Goal: Task Accomplishment & Management: Use online tool/utility

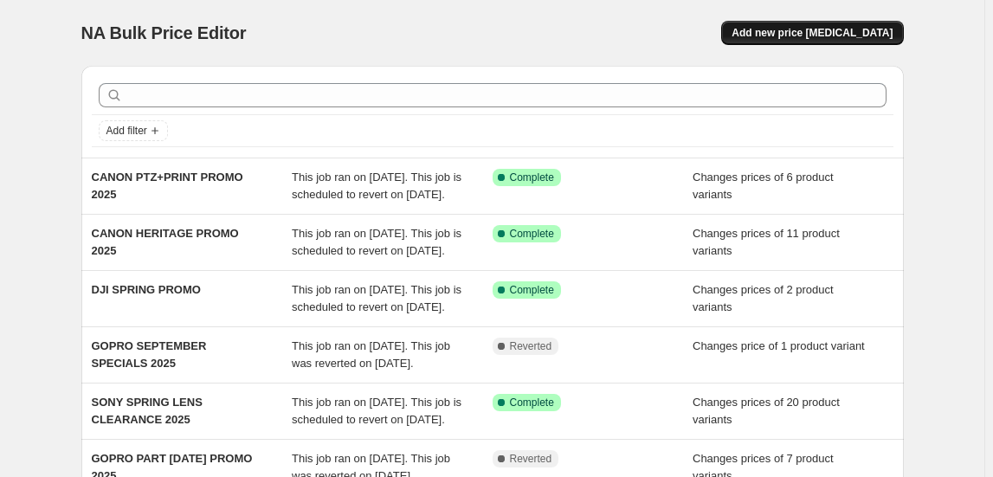
click at [861, 42] on button "Add new price [MEDICAL_DATA]" at bounding box center [812, 33] width 182 height 24
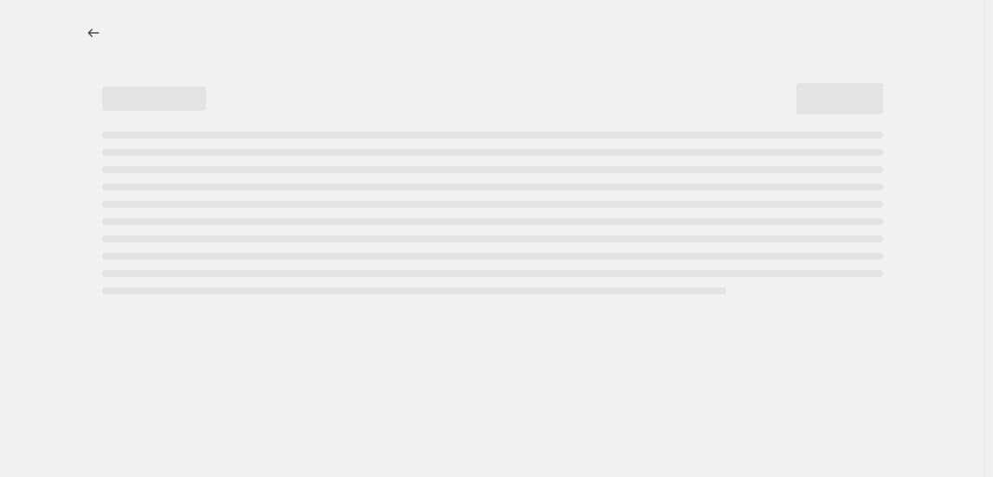
select select "percentage"
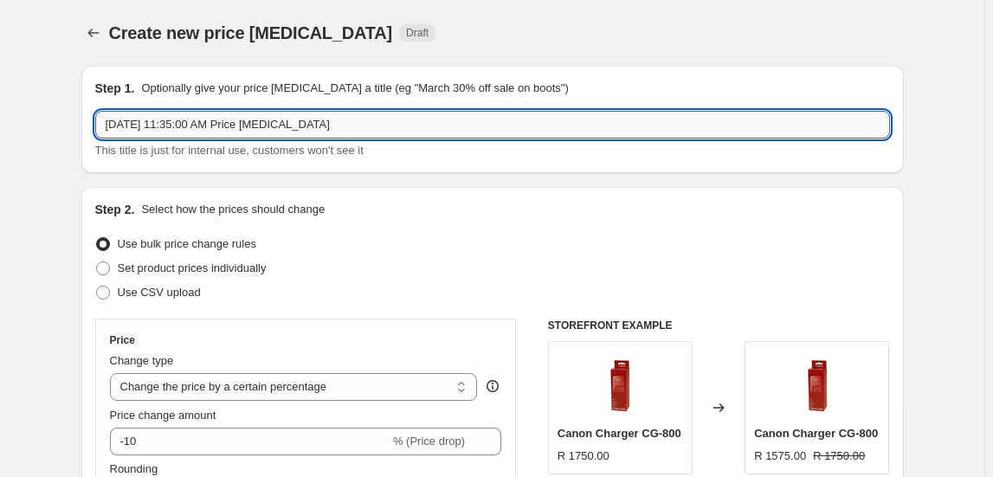
click at [237, 129] on input "Sep 23, 2025, 11:35:00 AM Price change job" at bounding box center [492, 125] width 795 height 28
type input "DJI SPRING PROMO 2025"
click at [209, 261] on span "Set product prices individually" at bounding box center [192, 267] width 149 height 13
click at [97, 261] on input "Set product prices individually" at bounding box center [96, 261] width 1 height 1
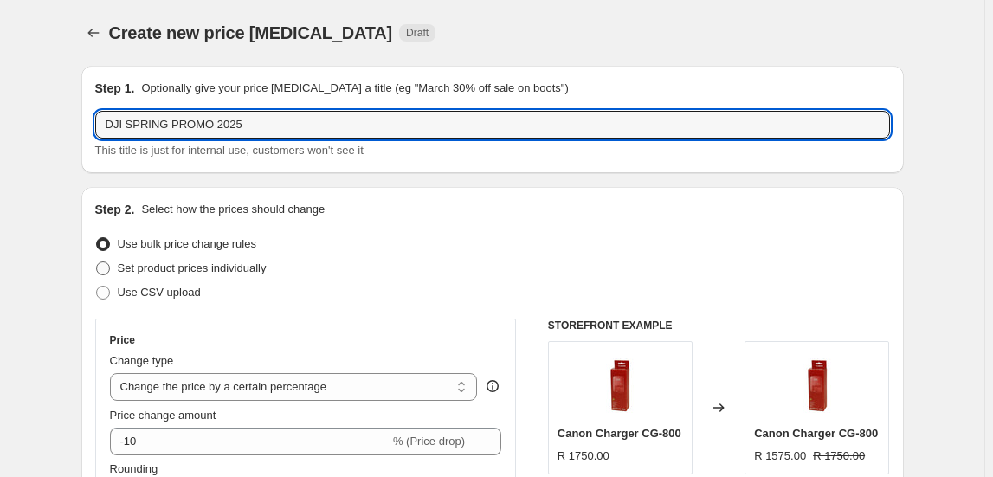
radio input "true"
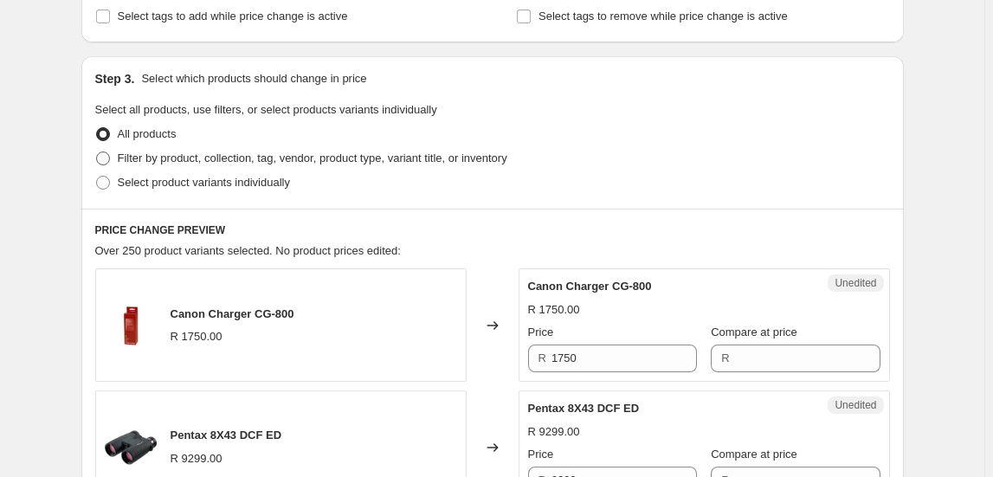
click at [248, 153] on span "Filter by product, collection, tag, vendor, product type, variant title, or inv…" at bounding box center [313, 157] width 390 height 13
click at [97, 152] on input "Filter by product, collection, tag, vendor, product type, variant title, or inv…" at bounding box center [96, 151] width 1 height 1
radio input "true"
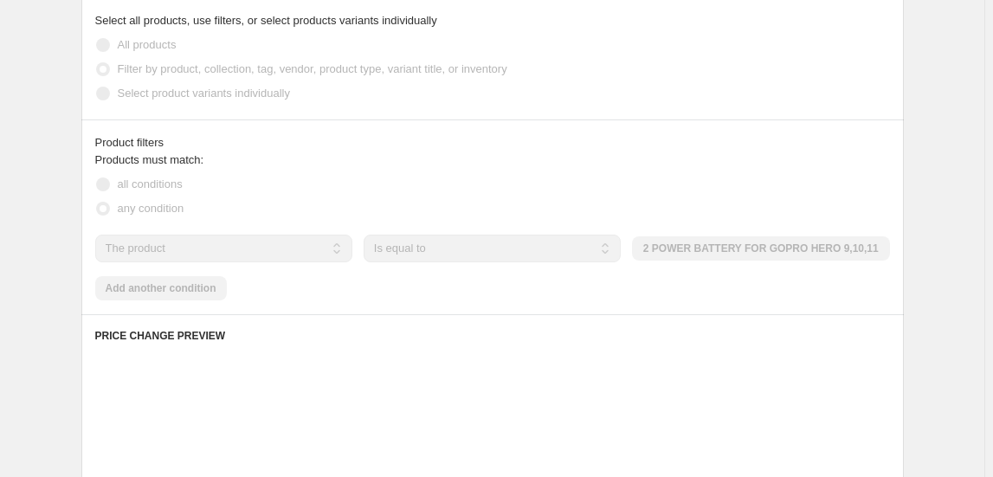
scroll to position [472, 0]
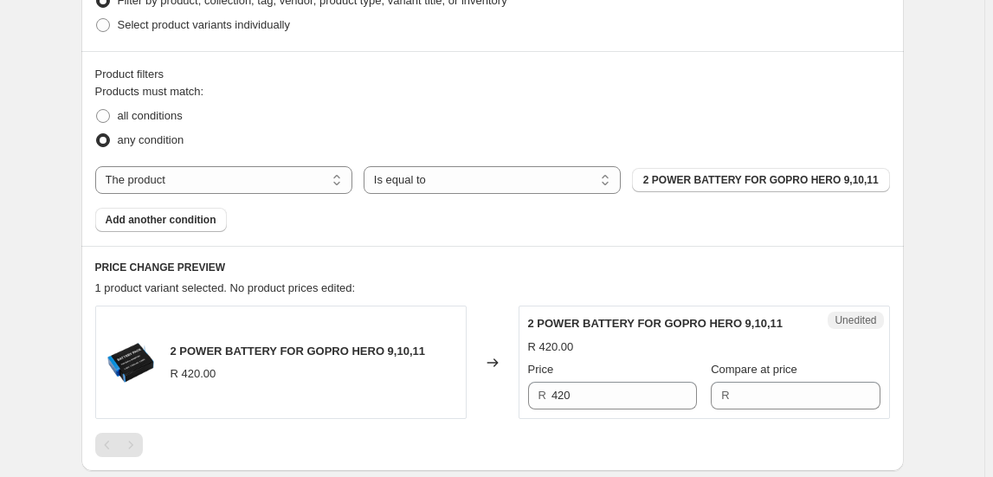
click at [216, 164] on div "Products must match: all conditions any condition The product The product's col…" at bounding box center [492, 157] width 795 height 149
click at [218, 175] on select "The product The product's collection The product's tag The product's vendor The…" at bounding box center [223, 180] width 257 height 28
click at [99, 166] on select "The product The product's collection The product's tag The product's vendor The…" at bounding box center [223, 180] width 257 height 28
drag, startPoint x: 233, startPoint y: 178, endPoint x: 235, endPoint y: 192, distance: 14.0
click at [233, 178] on select "The product The product's collection The product's tag The product's vendor The…" at bounding box center [223, 180] width 257 height 28
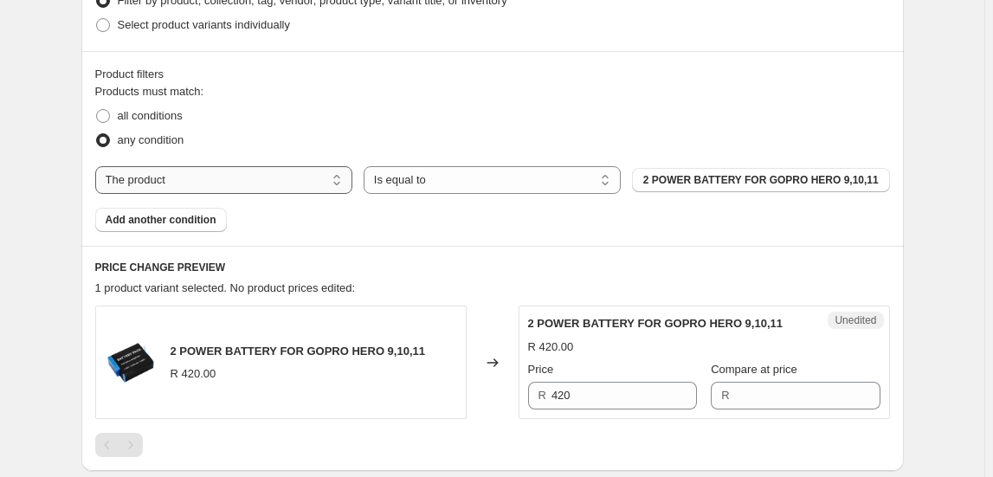
select select "collection"
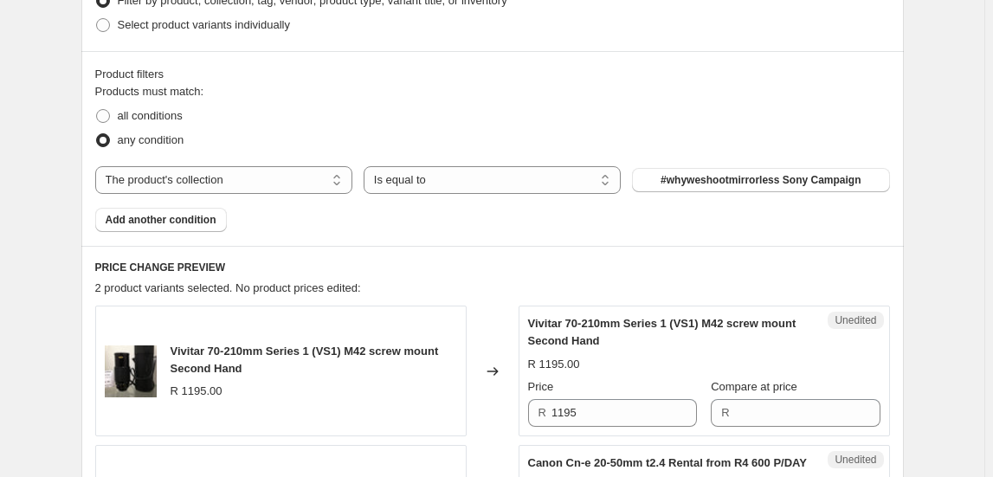
click at [733, 180] on span "#whyweshootmirrorless Sony Campaign" at bounding box center [760, 180] width 200 height 14
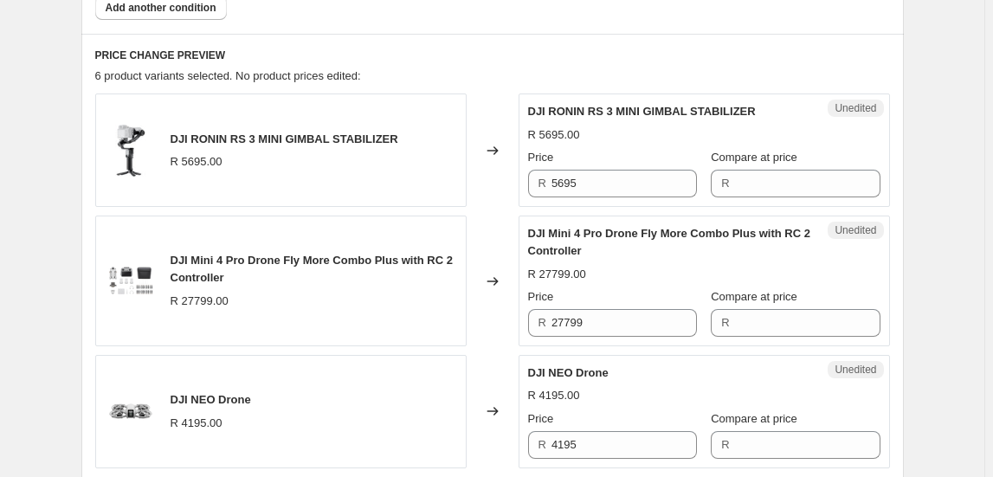
scroll to position [708, 0]
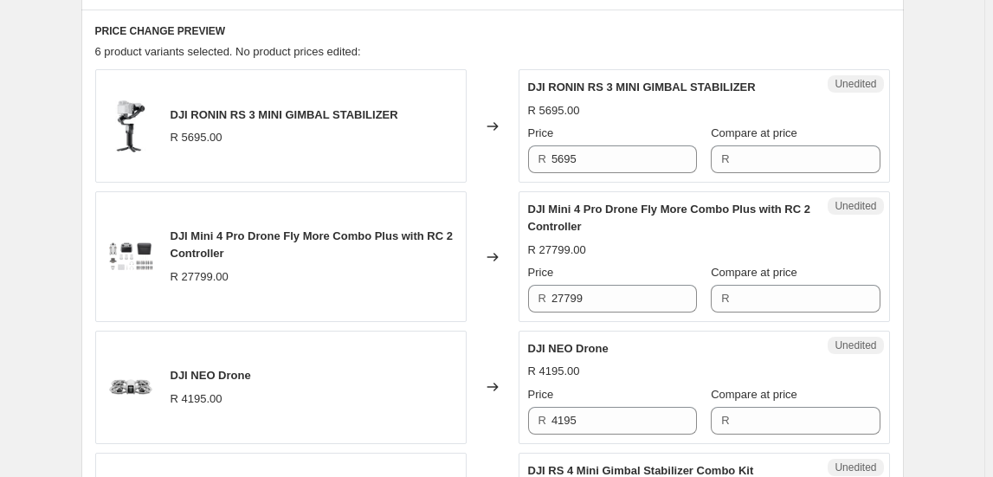
click at [239, 101] on div "DJI RONIN RS 3 MINI GIMBAL STABILIZER R 5695.00" at bounding box center [280, 125] width 371 height 113
copy span "DJI RONIN RS 3 MINI GIMBAL STABILIZER"
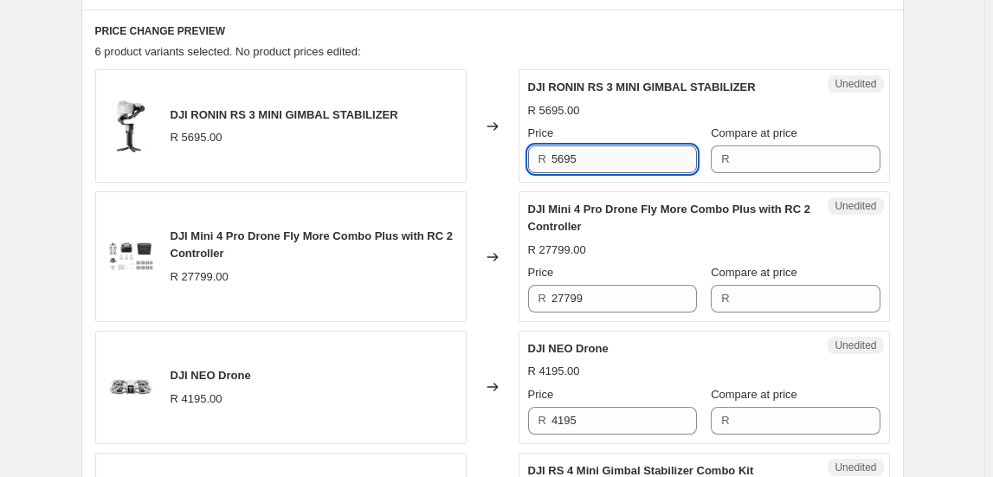
click at [582, 150] on input "5695" at bounding box center [623, 159] width 145 height 28
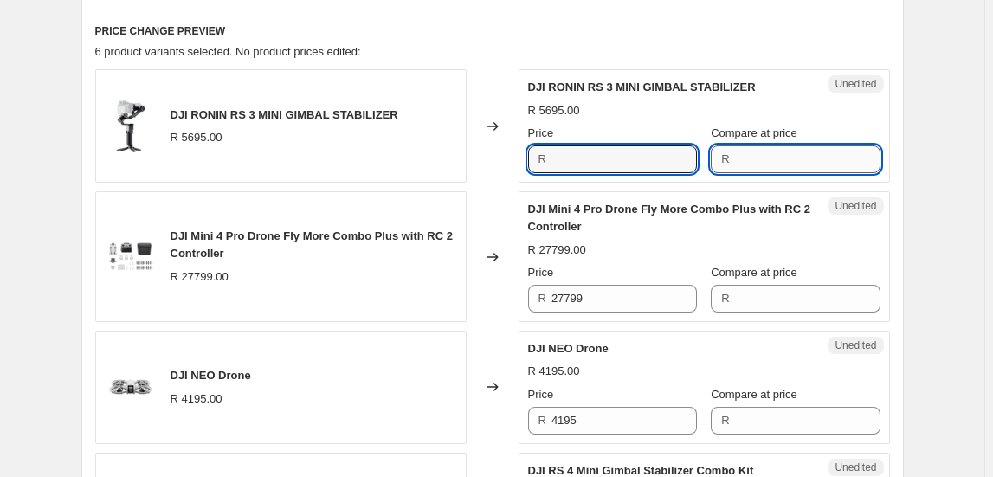
type input "5695"
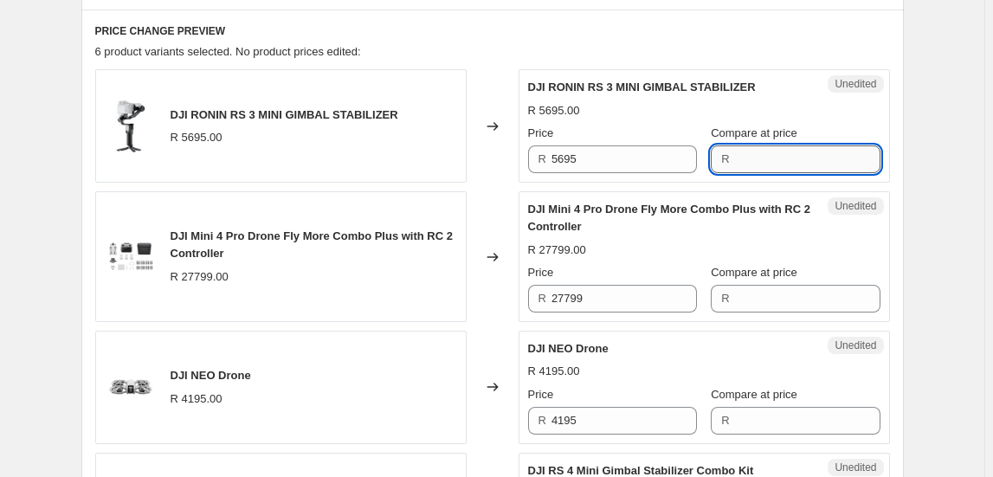
paste input "5695"
type input "5695"
click at [659, 177] on div "Unedited DJI RONIN RS 3 MINI GIMBAL STABILIZER R 5695.00 Price R 5695 Compare a…" at bounding box center [704, 125] width 371 height 113
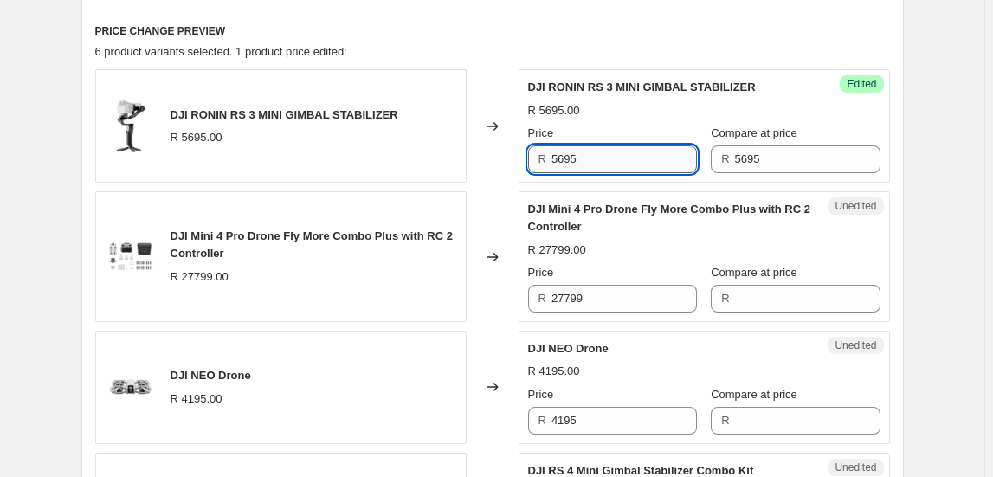
click at [660, 167] on input "5695" at bounding box center [623, 159] width 145 height 28
click at [627, 166] on input "5695" at bounding box center [623, 159] width 145 height 28
click at [627, 164] on input "5695" at bounding box center [623, 159] width 145 height 28
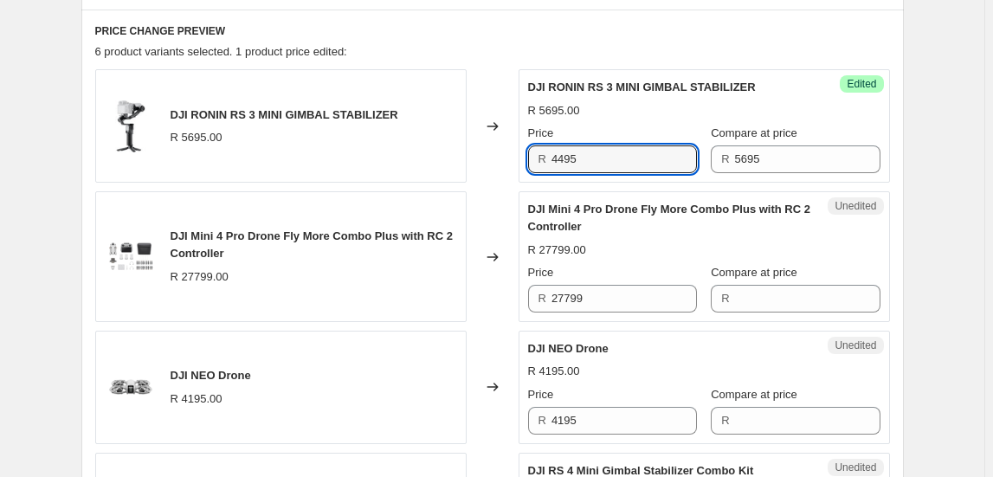
type input "4495"
click at [608, 244] on div "R 27799.00" at bounding box center [704, 250] width 352 height 17
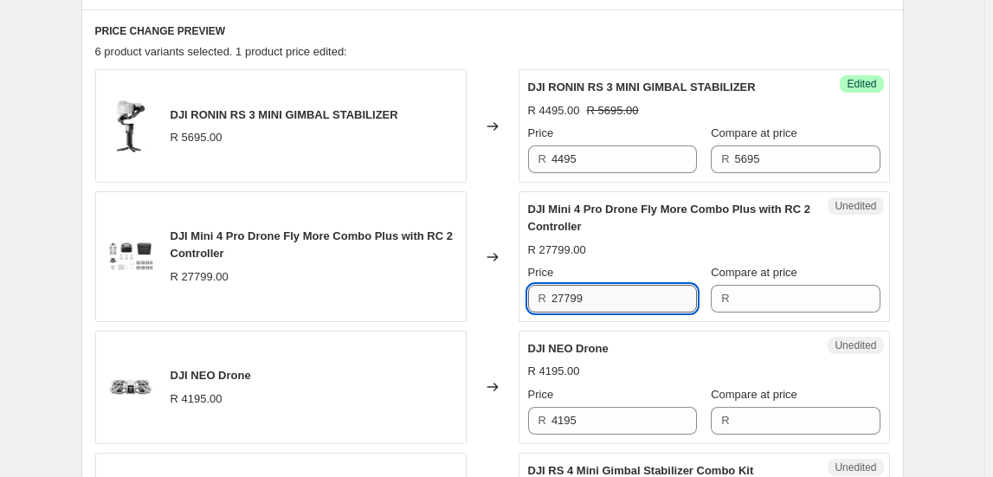
click at [607, 290] on input "27799" at bounding box center [623, 299] width 145 height 28
type input "27799"
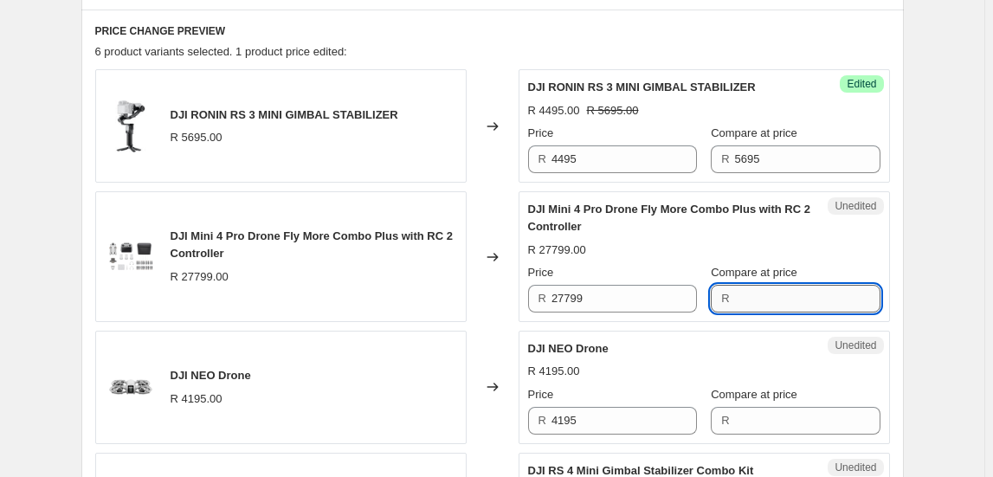
paste input "27799"
type input "27799"
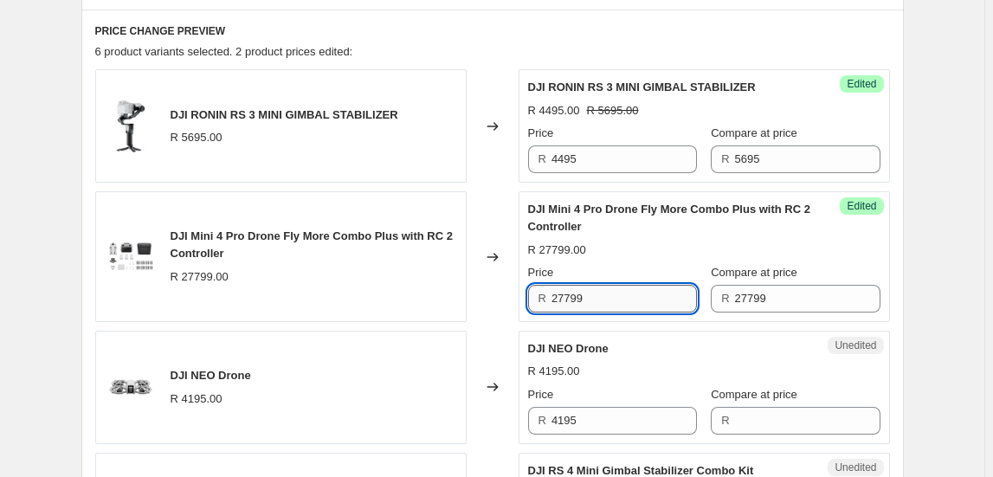
click at [632, 296] on input "27799" at bounding box center [623, 299] width 145 height 28
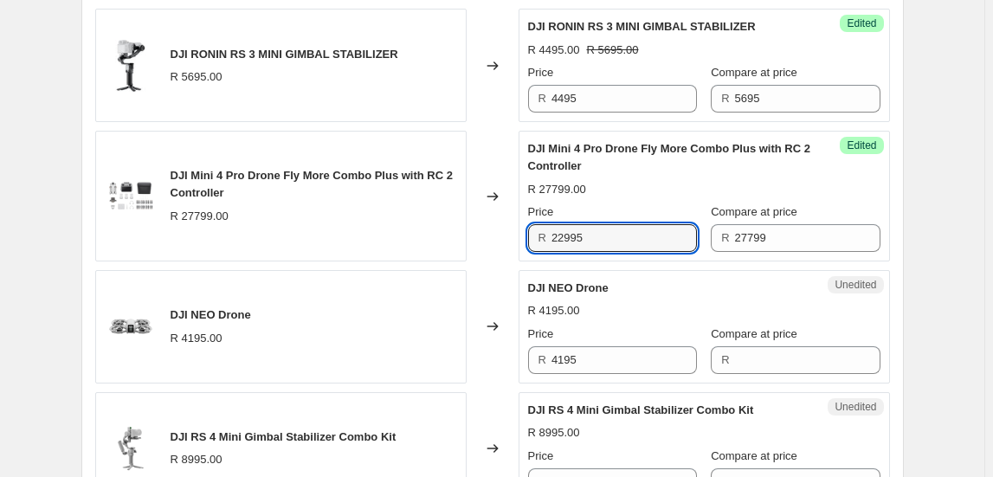
scroll to position [866, 0]
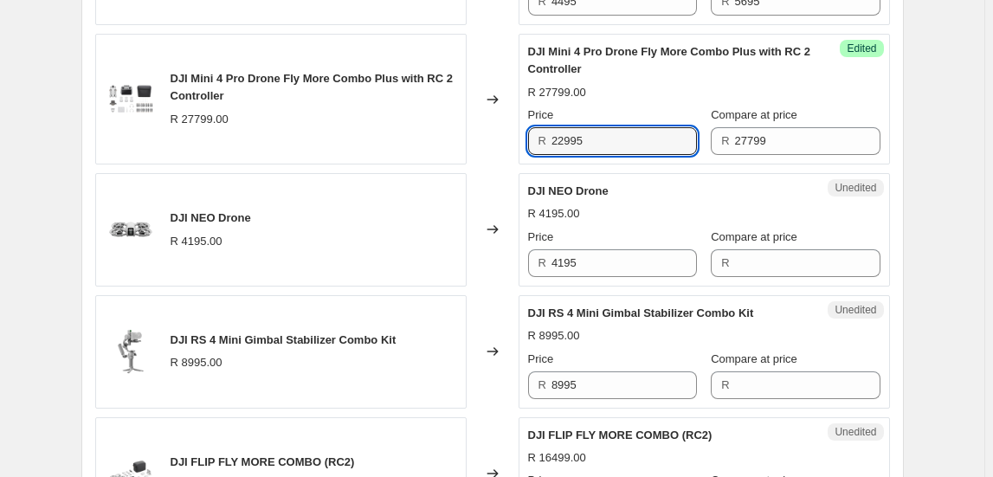
type input "22995"
click at [706, 196] on div "DJI NEO Drone" at bounding box center [669, 191] width 283 height 17
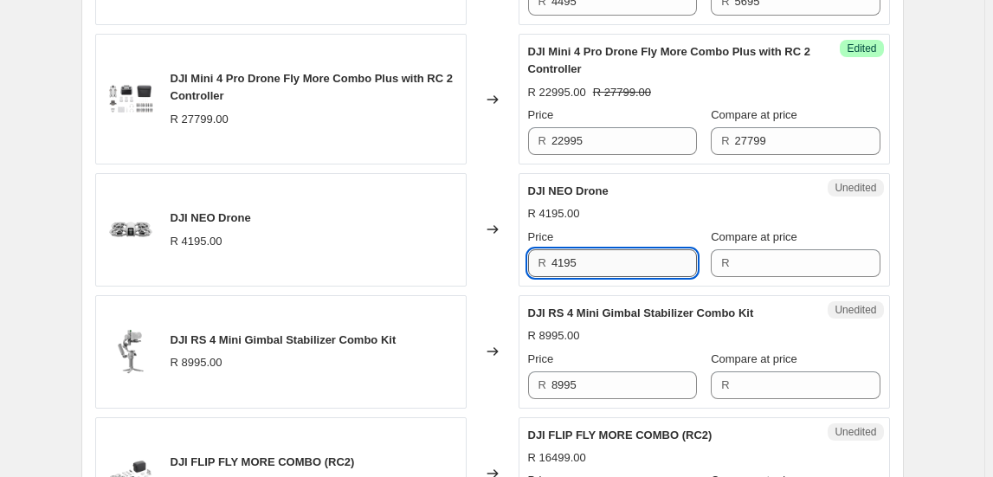
click at [594, 268] on input "4195" at bounding box center [623, 263] width 145 height 28
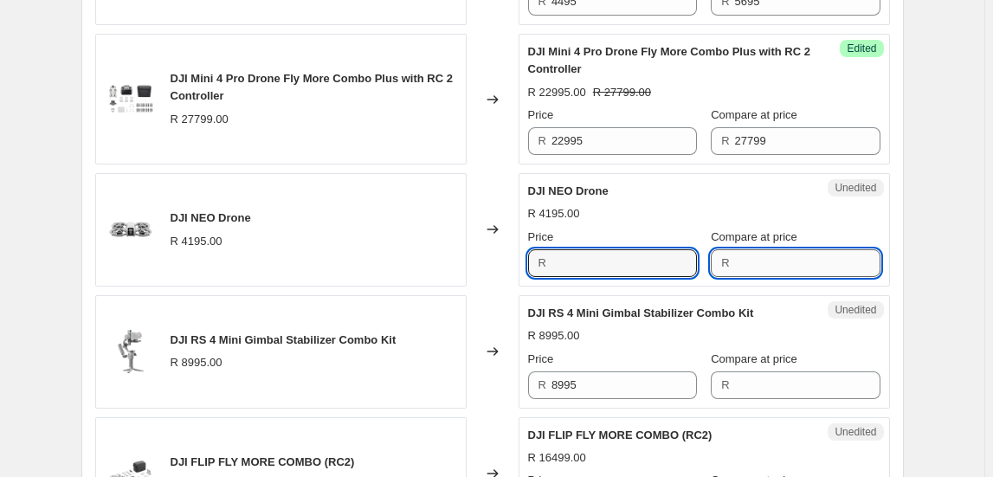
type input "4195"
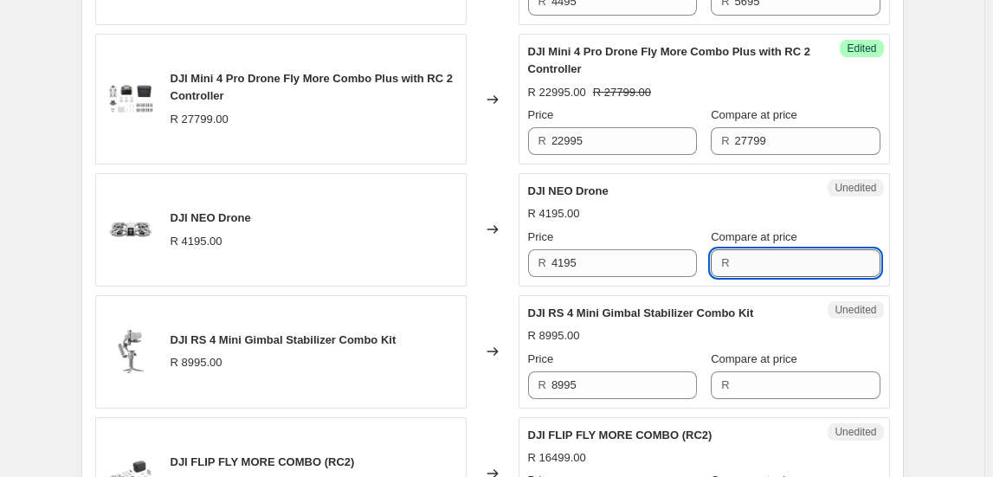
paste input "4195"
type input "4195"
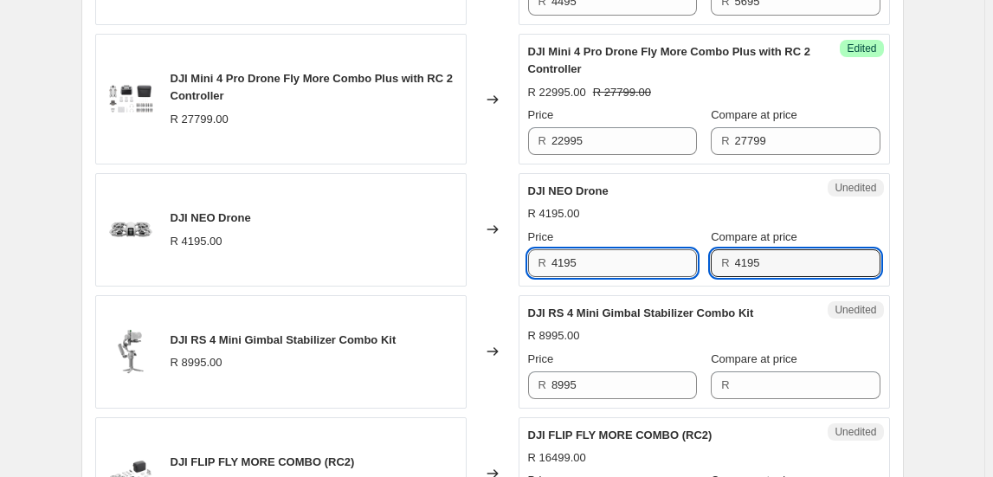
click at [676, 251] on input "4195" at bounding box center [623, 263] width 145 height 28
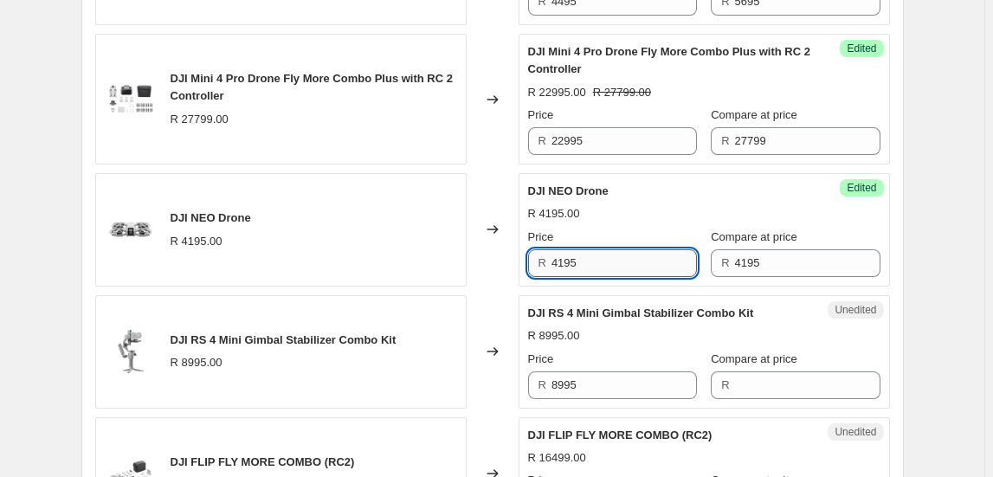
click at [676, 251] on input "4195" at bounding box center [623, 263] width 145 height 28
type input "3495"
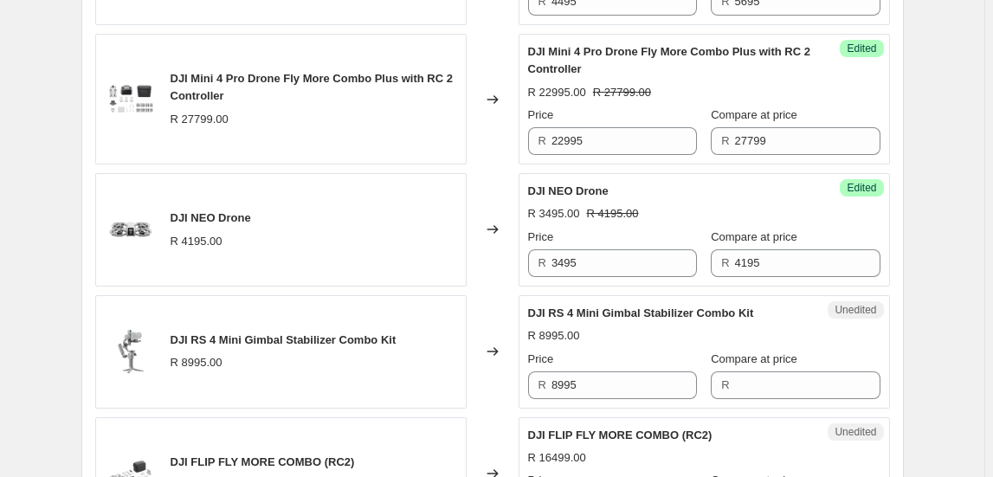
click at [984, 317] on div "Create new price change job. This page is ready Create new price change job Dra…" at bounding box center [492, 53] width 984 height 1838
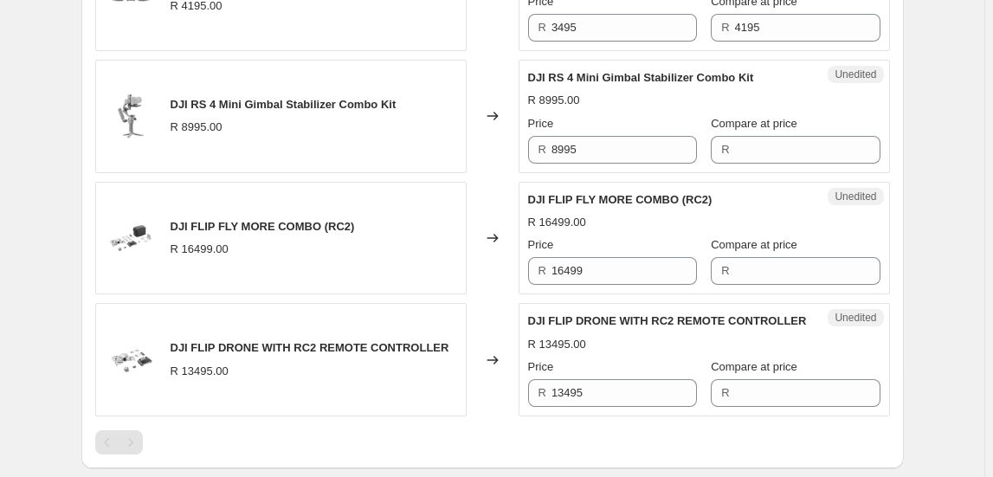
scroll to position [1101, 0]
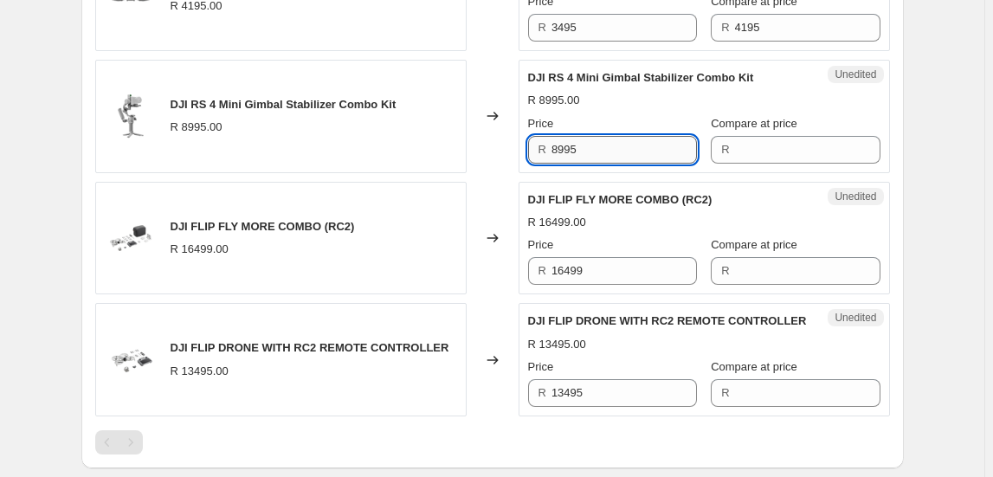
click at [623, 145] on input "8995" at bounding box center [623, 150] width 145 height 28
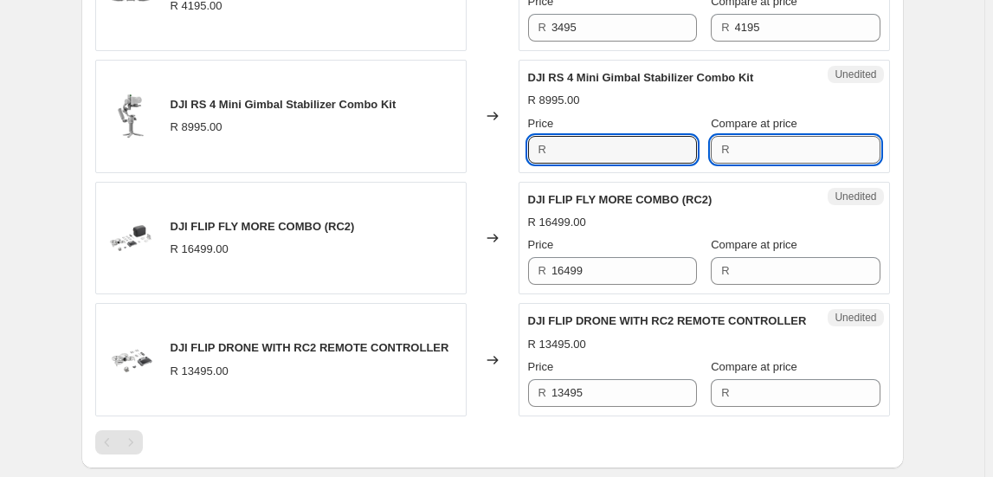
type input "8995"
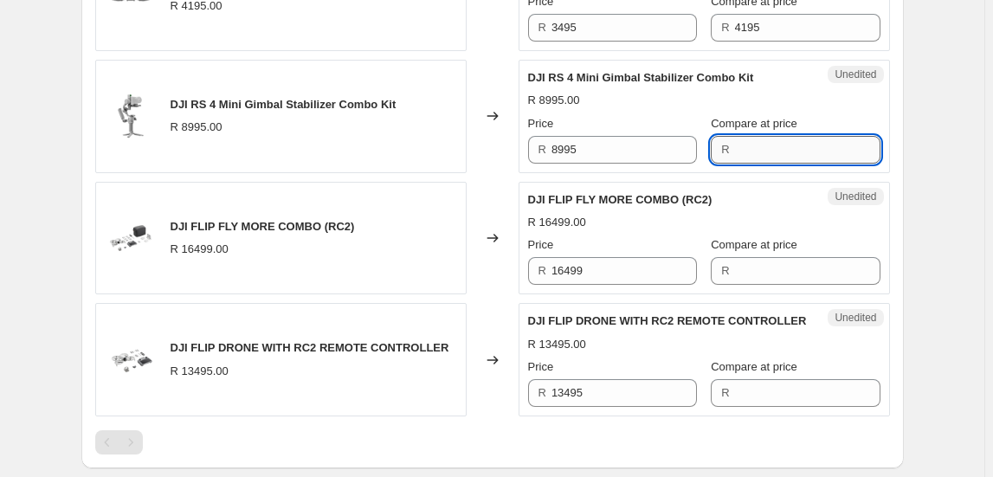
paste input "8995"
type input "8995"
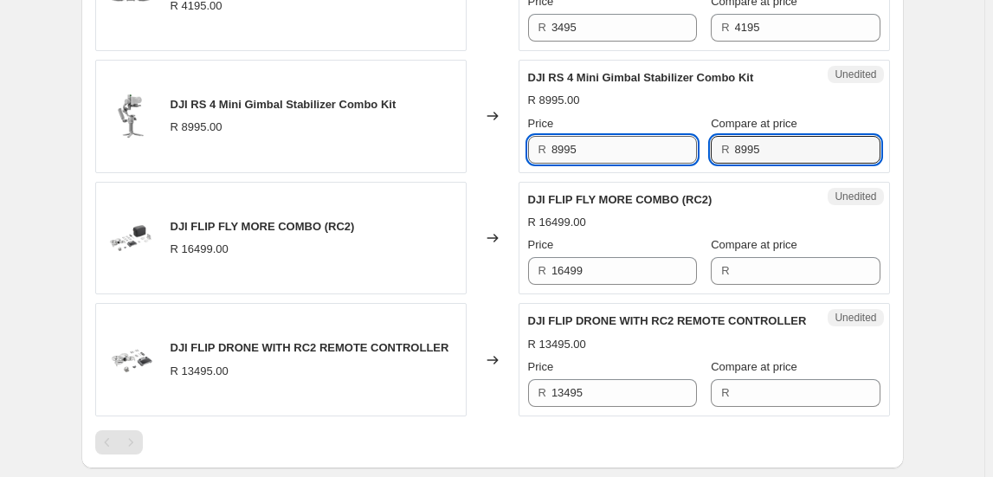
click at [635, 149] on input "8995" at bounding box center [623, 150] width 145 height 28
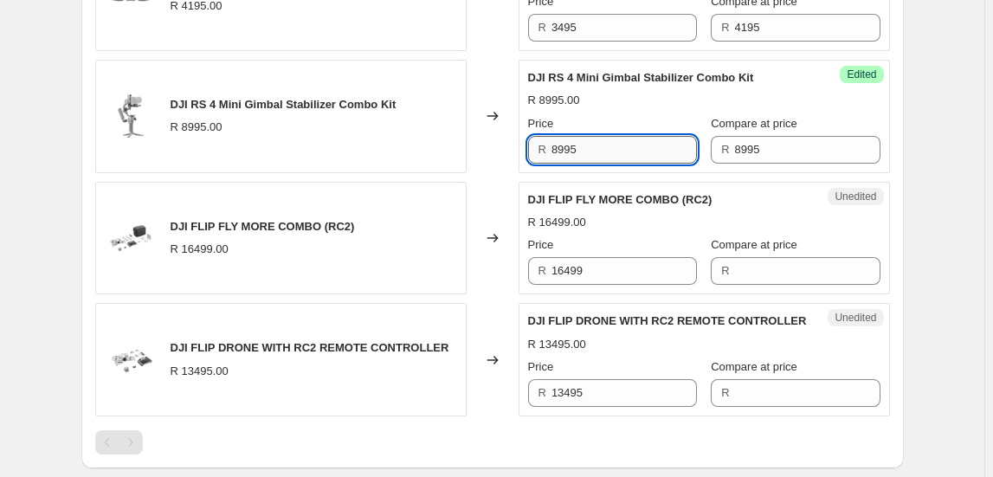
click at [635, 149] on input "8995" at bounding box center [623, 150] width 145 height 28
type input "7495"
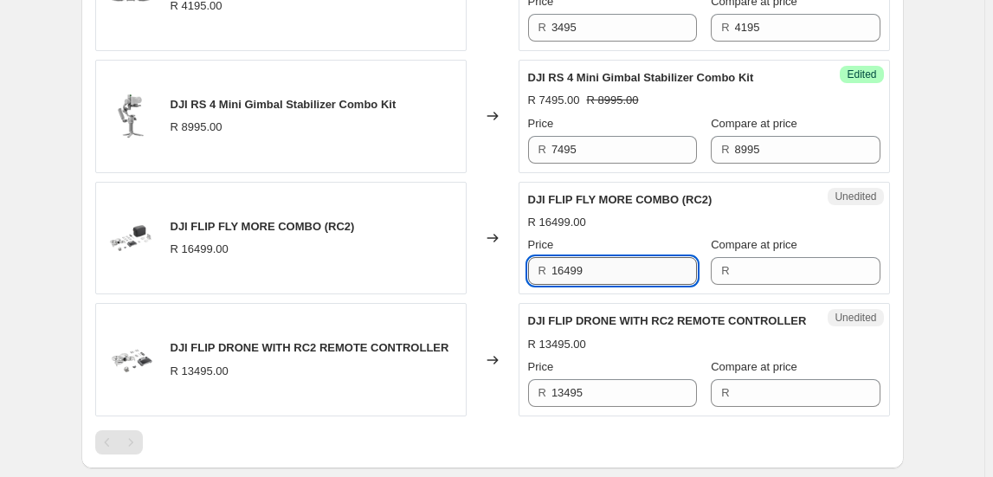
click at [591, 274] on input "16499" at bounding box center [623, 271] width 145 height 28
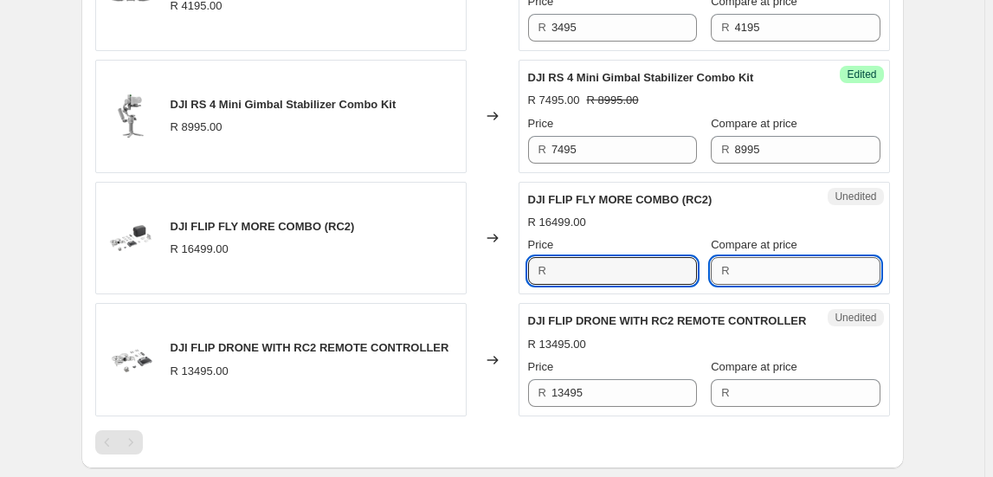
type input "16499"
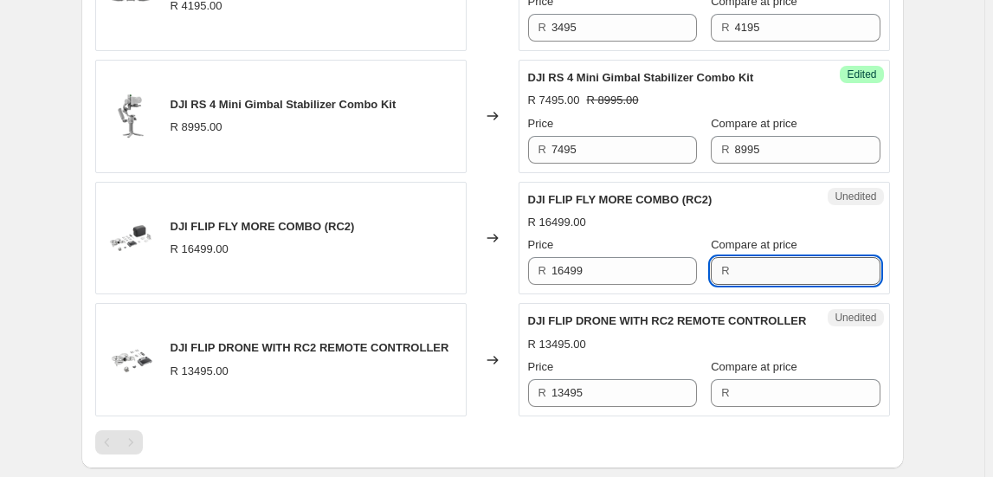
paste input "16499"
type input "16499"
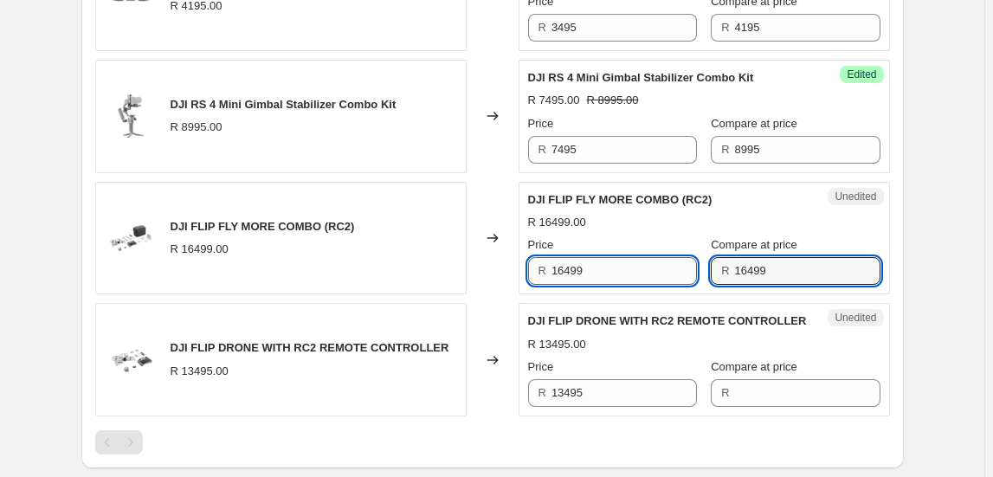
click at [686, 260] on input "16499" at bounding box center [623, 271] width 145 height 28
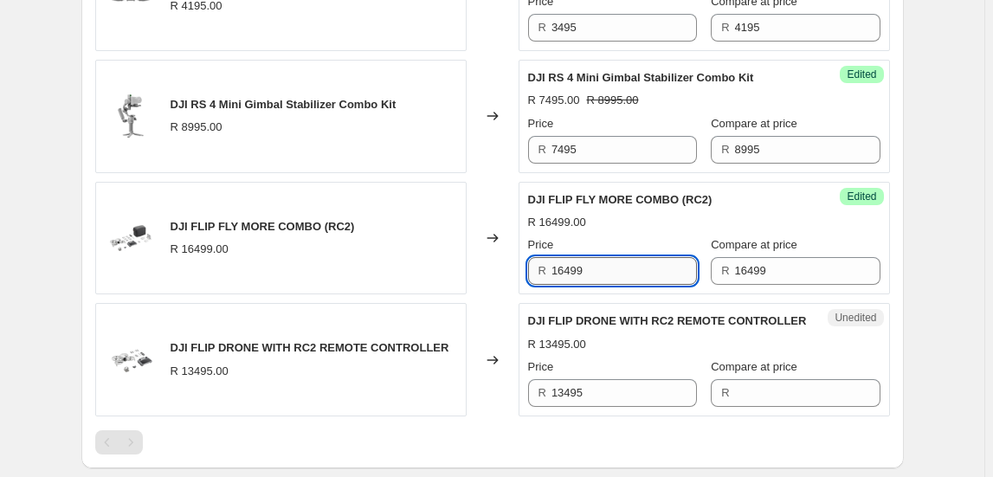
click at [686, 260] on input "16499" at bounding box center [623, 271] width 145 height 28
type input "13995"
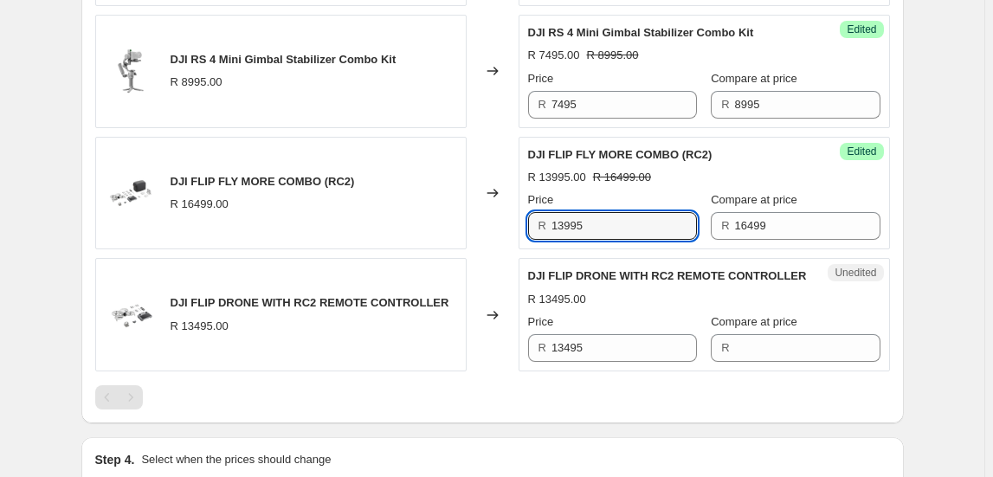
scroll to position [1180, 0]
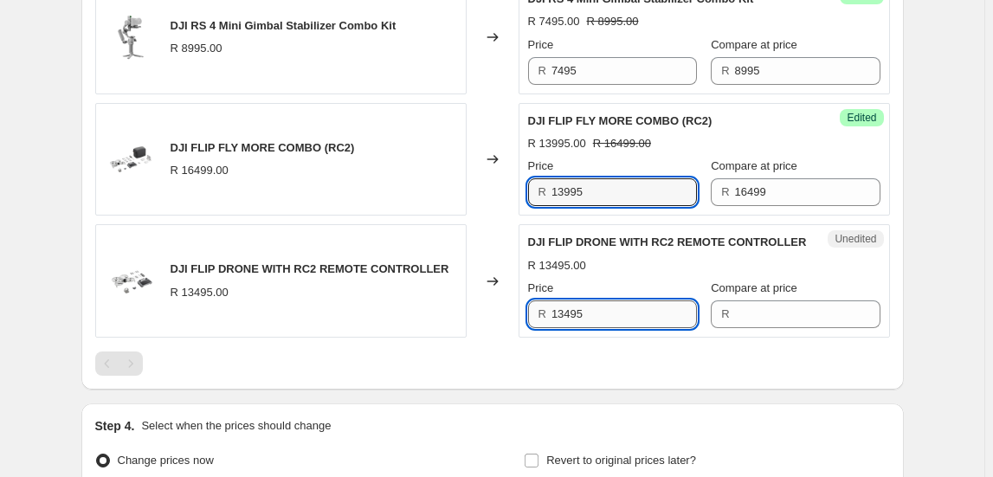
click at [609, 312] on input "13495" at bounding box center [623, 314] width 145 height 28
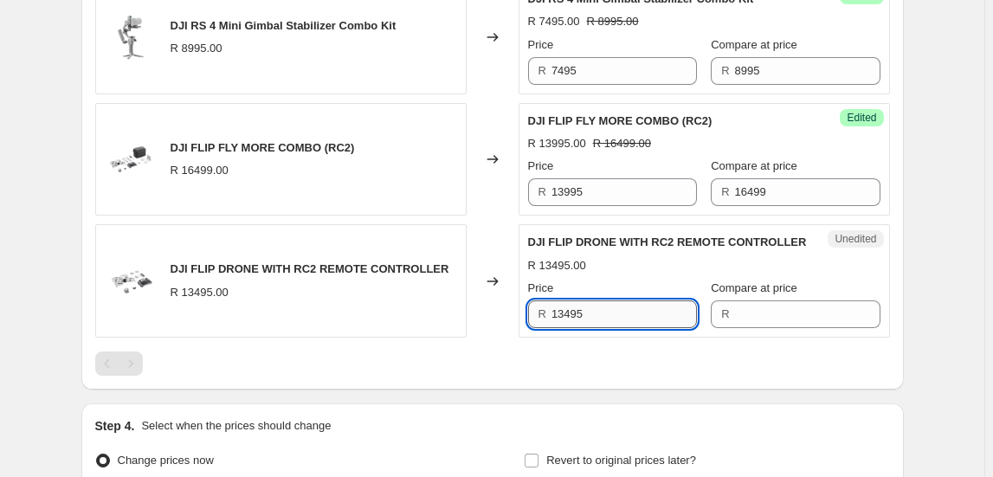
click at [609, 312] on input "13495" at bounding box center [623, 314] width 145 height 28
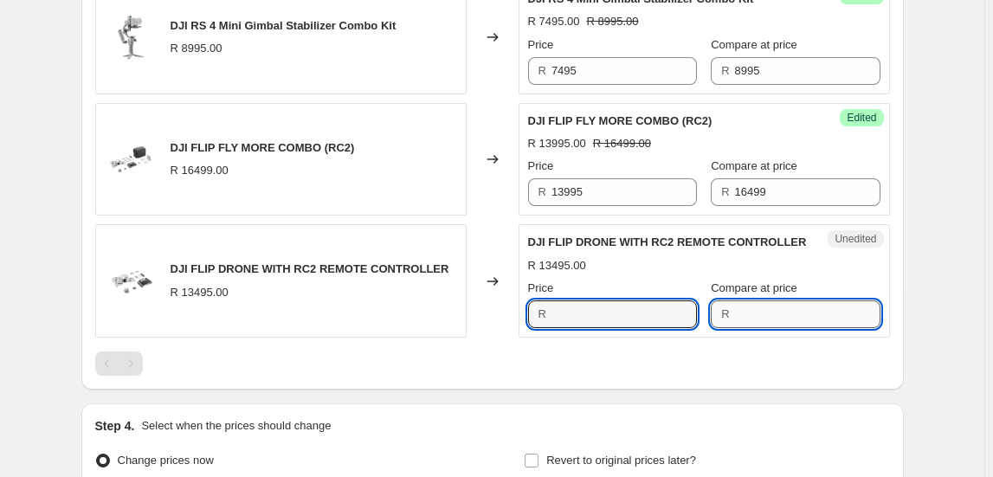
type input "13495"
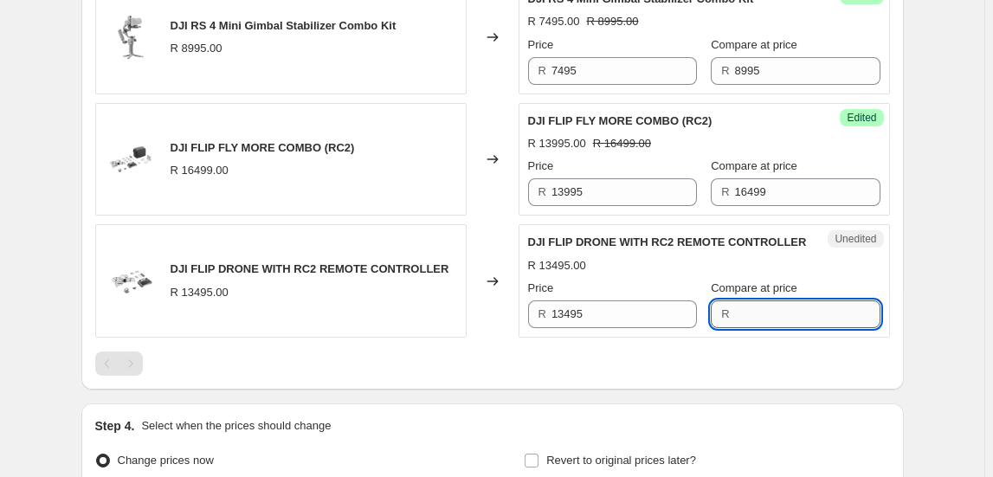
paste input "13495"
type input "13495"
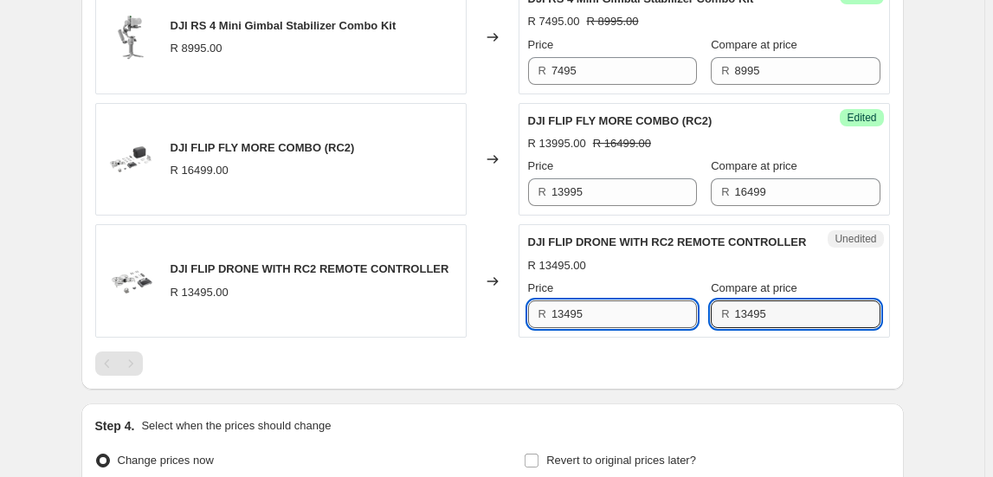
click at [629, 310] on input "13495" at bounding box center [623, 314] width 145 height 28
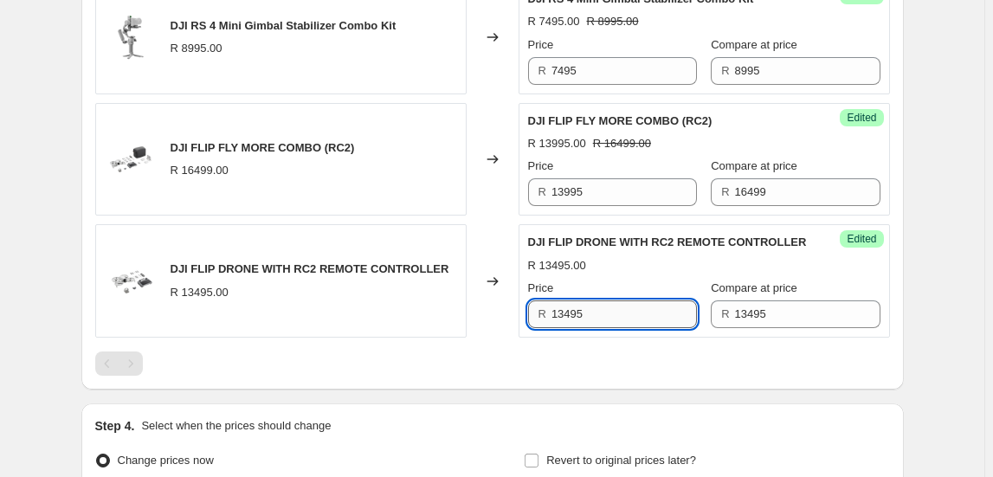
click at [629, 310] on input "13495" at bounding box center [623, 314] width 145 height 28
type input "10995"
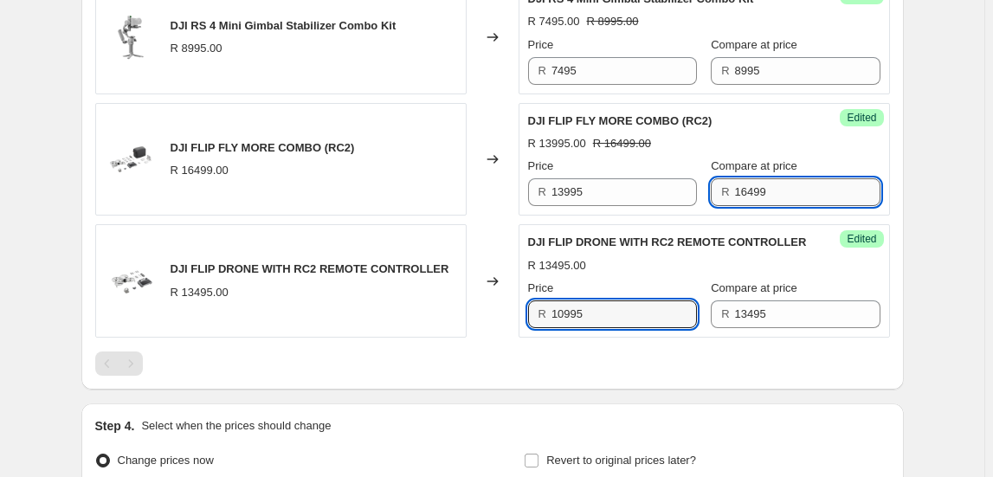
click at [808, 191] on input "16499" at bounding box center [807, 192] width 145 height 28
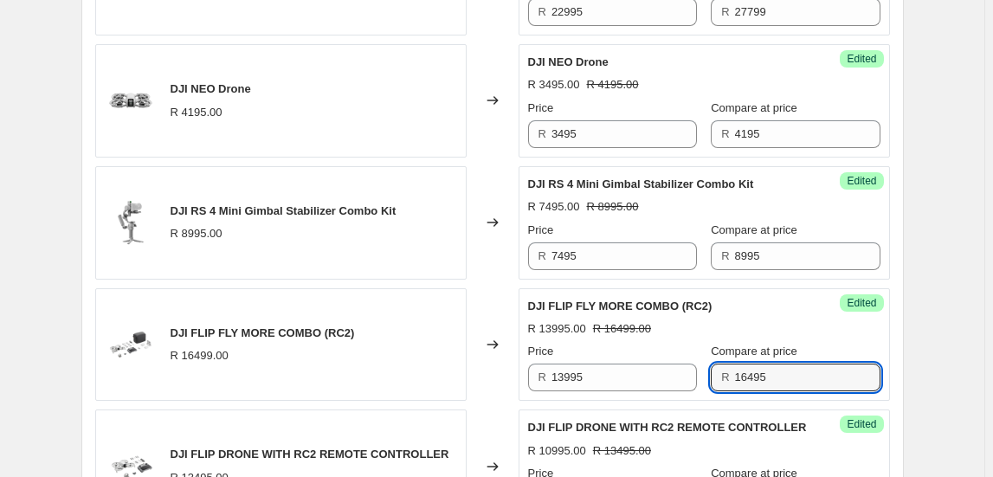
scroll to position [787, 0]
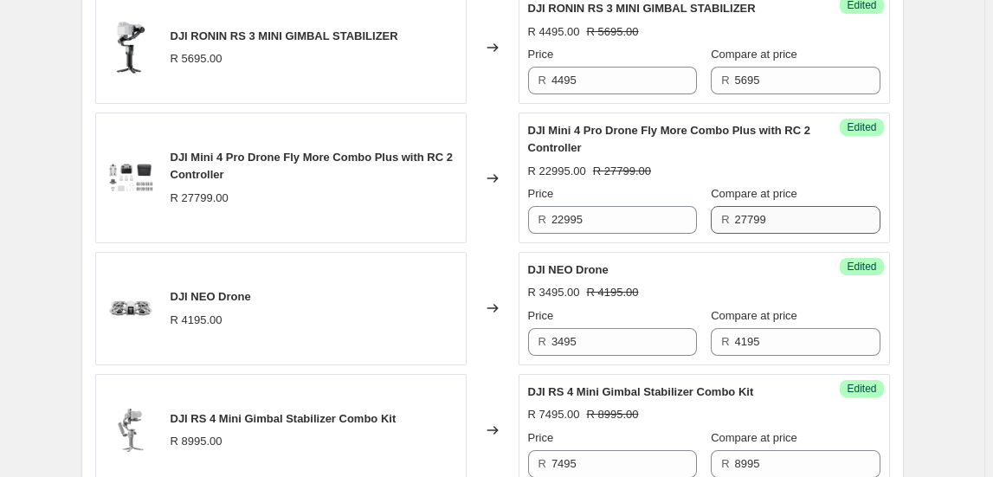
type input "16495"
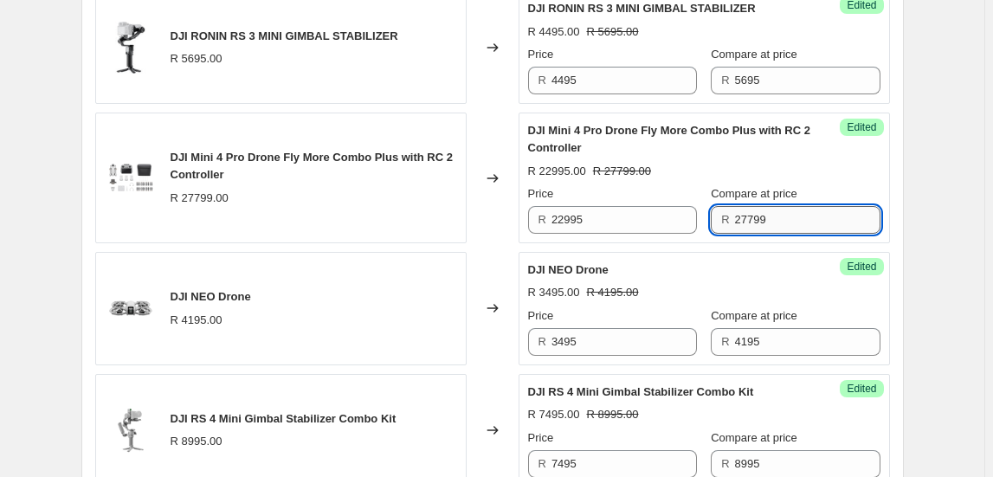
click at [810, 206] on input "27799" at bounding box center [807, 220] width 145 height 28
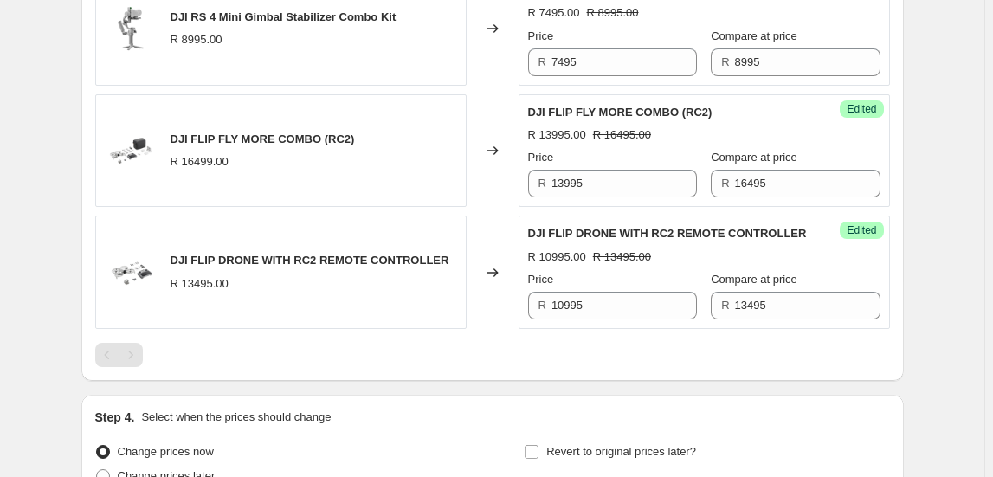
scroll to position [1356, 0]
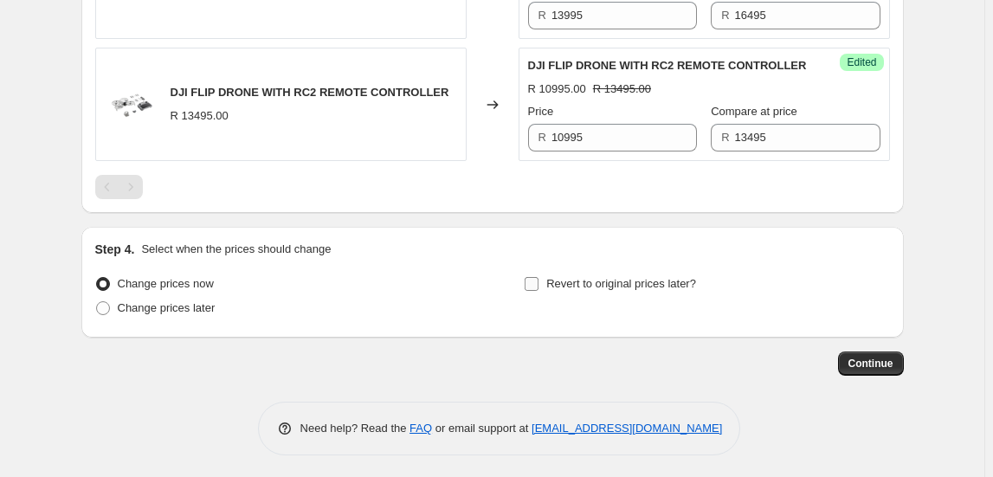
type input "27795"
click at [559, 282] on span "Revert to original prices later?" at bounding box center [621, 283] width 150 height 13
click at [538, 282] on input "Revert to original prices later?" at bounding box center [532, 284] width 14 height 14
checkbox input "true"
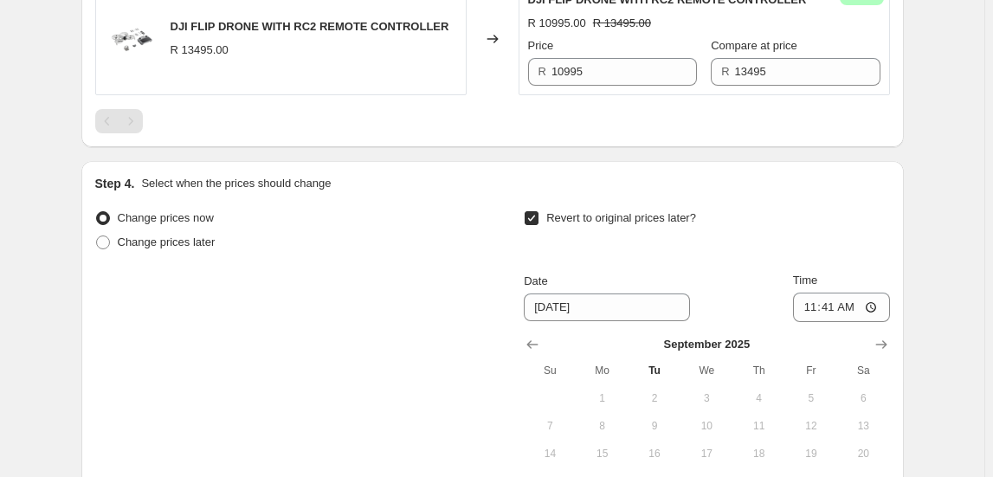
scroll to position [1652, 0]
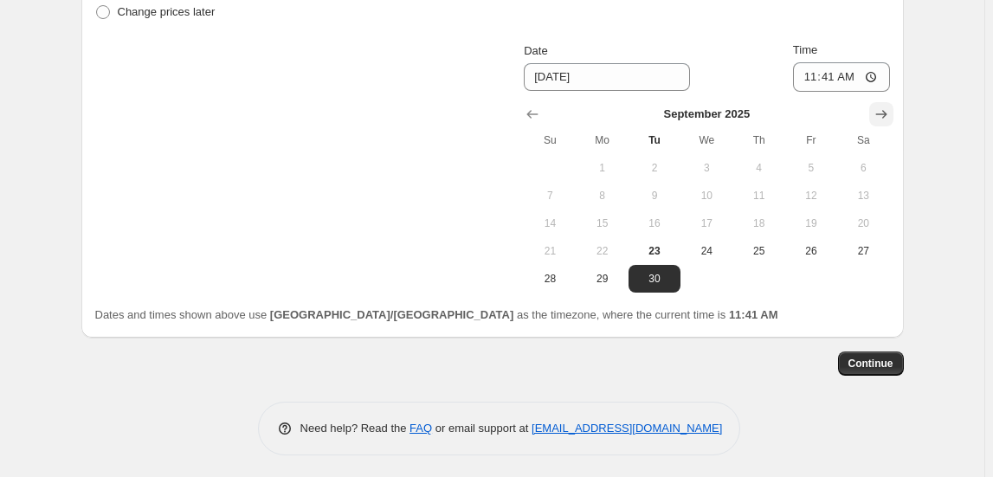
click at [890, 113] on icon "Show next month, October 2025" at bounding box center [881, 114] width 17 height 17
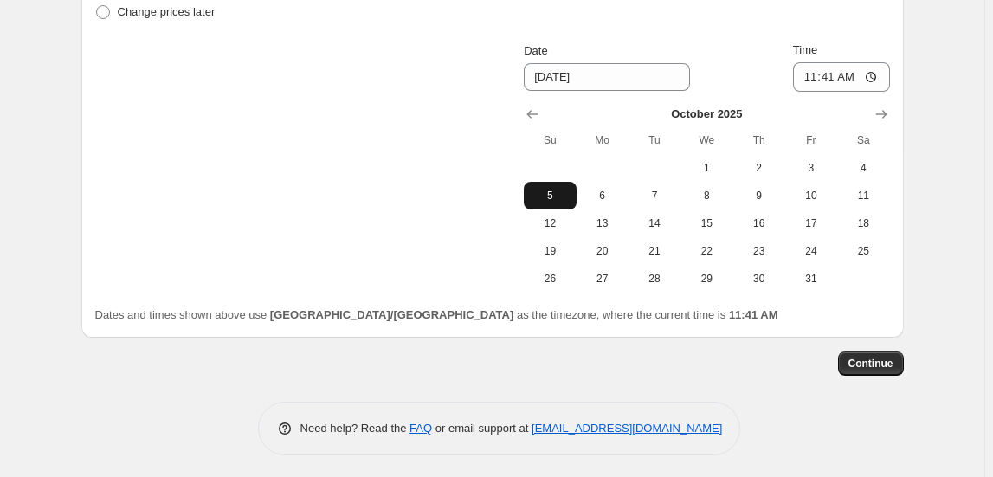
click at [562, 190] on span "5" at bounding box center [550, 196] width 38 height 14
type input "[DATE]"
click at [806, 71] on input "11:41" at bounding box center [841, 76] width 97 height 29
type input "23:50"
click at [858, 357] on span "Continue" at bounding box center [870, 364] width 45 height 14
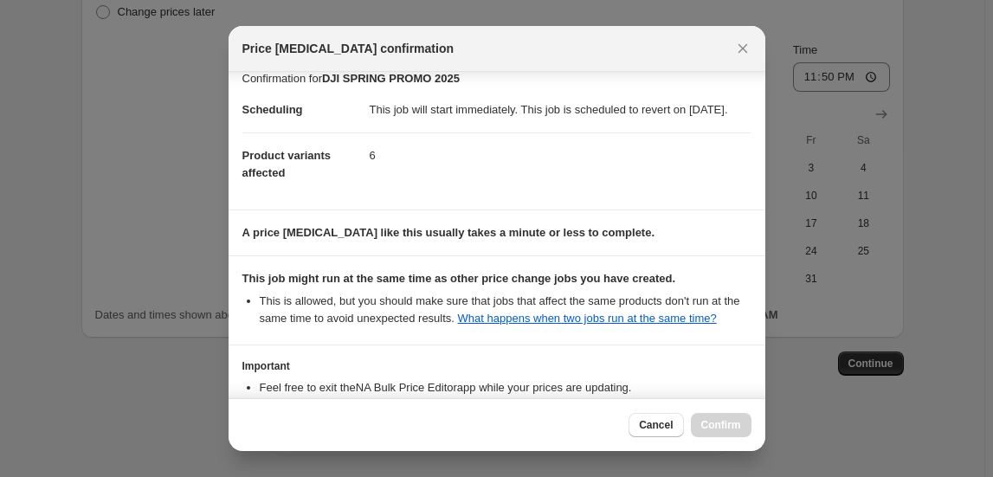
scroll to position [175, 0]
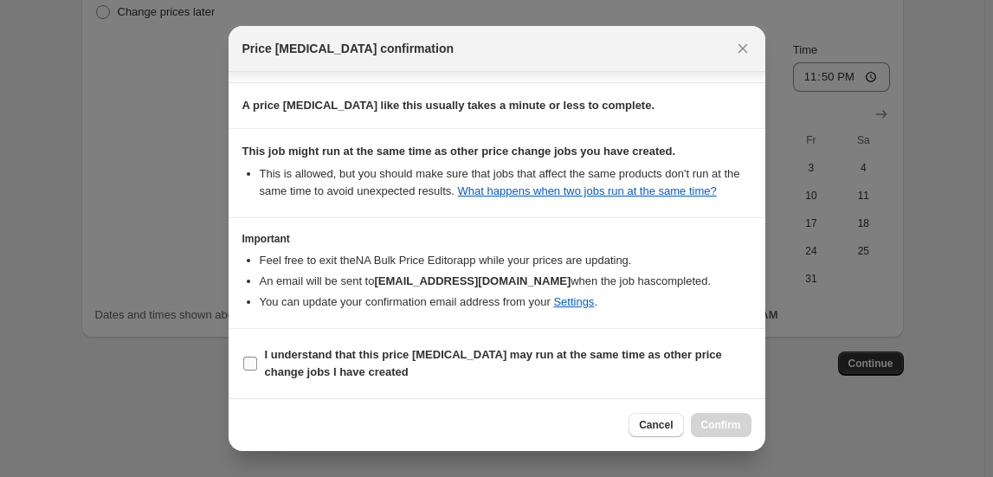
click at [346, 349] on b "I understand that this price change job may run at the same time as other price…" at bounding box center [493, 363] width 457 height 30
click at [257, 357] on input "I understand that this price change job may run at the same time as other price…" at bounding box center [250, 364] width 14 height 14
checkbox input "true"
click at [708, 429] on span "Confirm" at bounding box center [721, 425] width 40 height 14
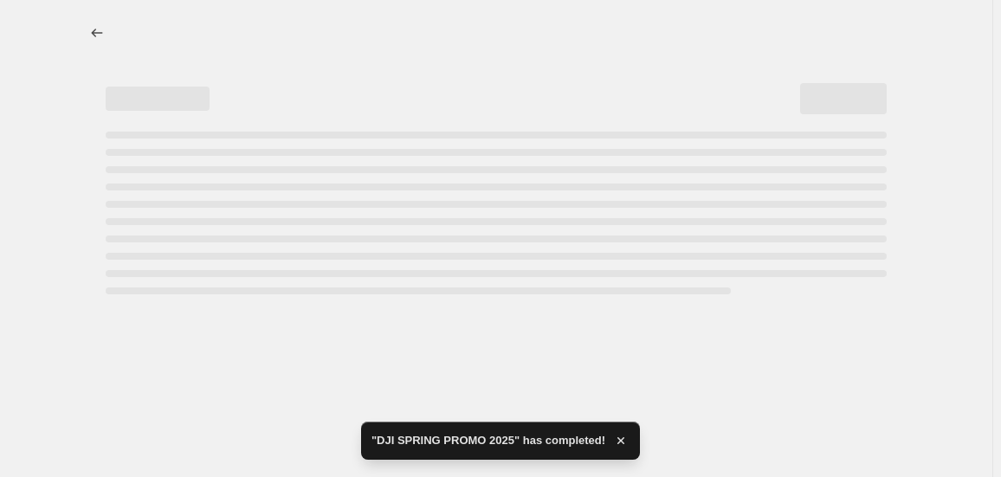
select select "collection"
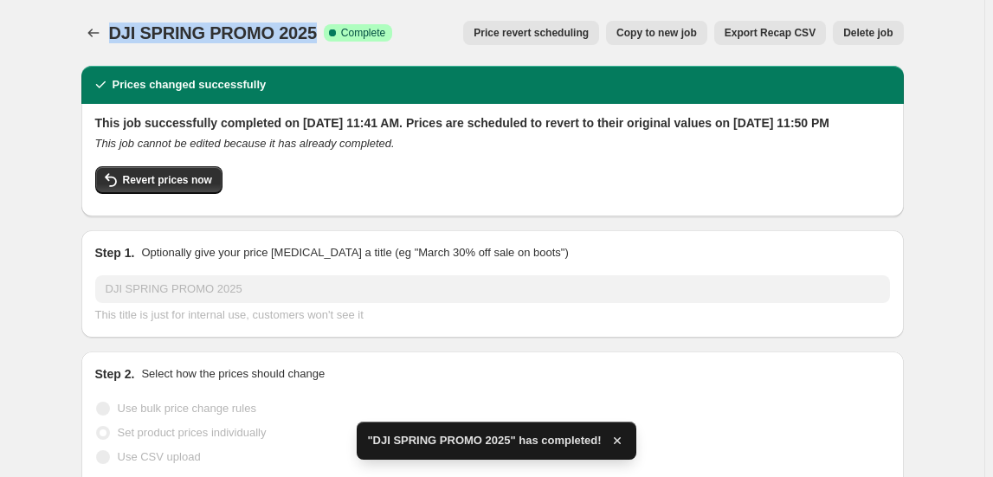
drag, startPoint x: 117, startPoint y: 33, endPoint x: 319, endPoint y: 29, distance: 201.7
click at [317, 29] on span "DJI SPRING PROMO 2025" at bounding box center [213, 32] width 208 height 19
copy span "DJI SPRING PROMO 2025"
click at [94, 28] on icon "Price change jobs" at bounding box center [93, 32] width 17 height 17
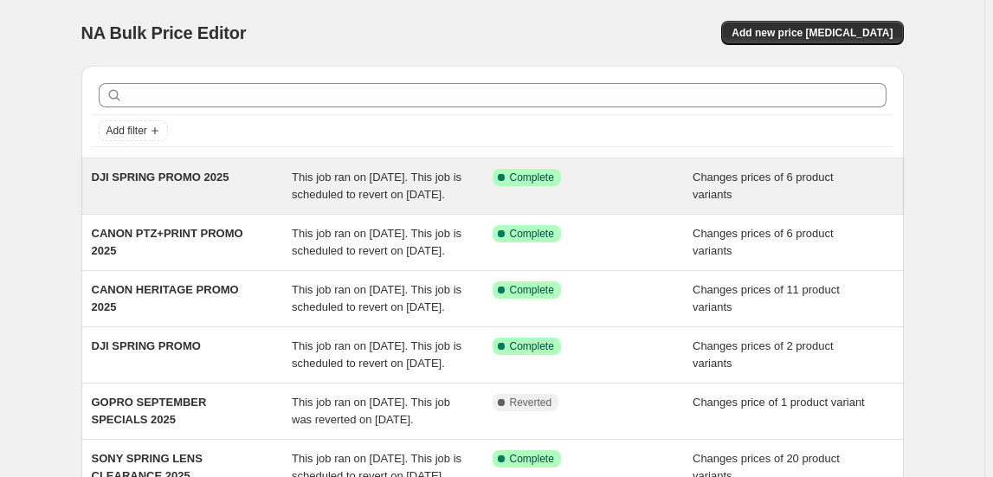
click at [319, 183] on div "This job ran on [DATE]. This job is scheduled to revert on [DATE]." at bounding box center [392, 186] width 201 height 35
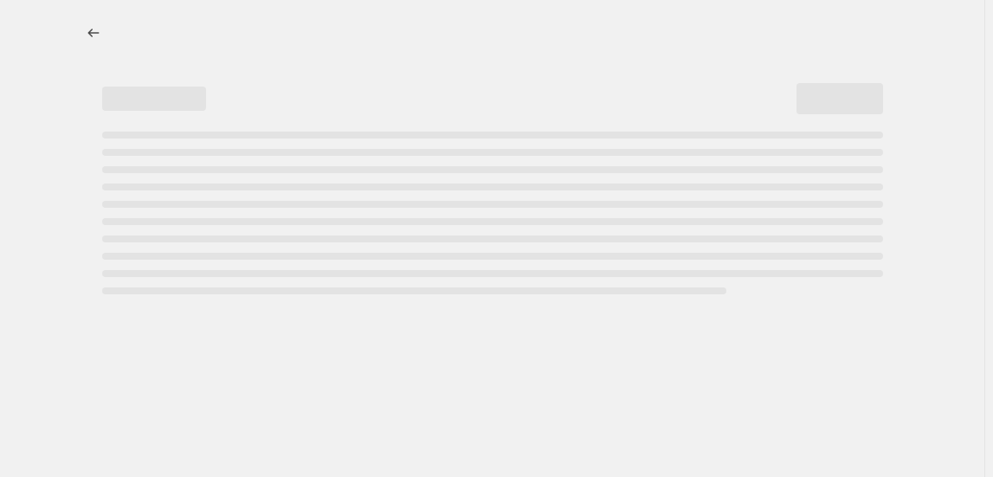
select select "collection"
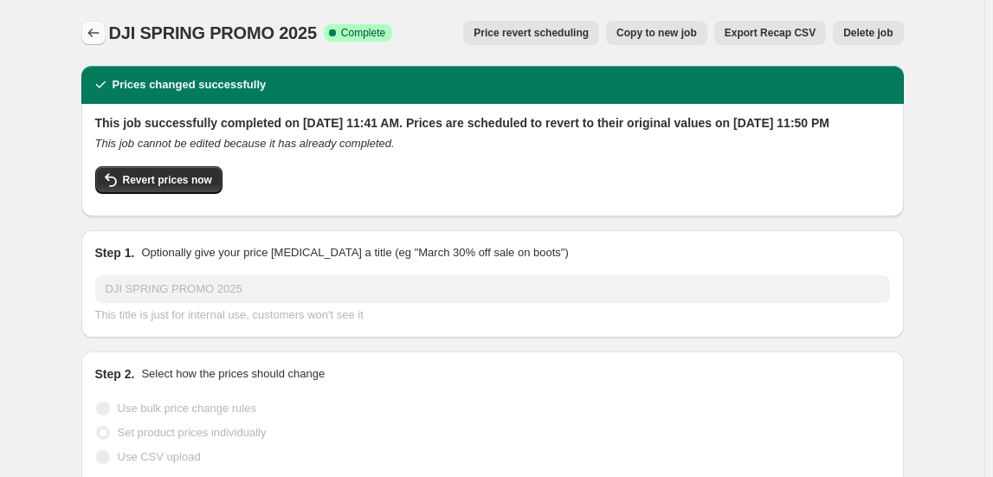
click at [91, 34] on icon "Price change jobs" at bounding box center [93, 32] width 17 height 17
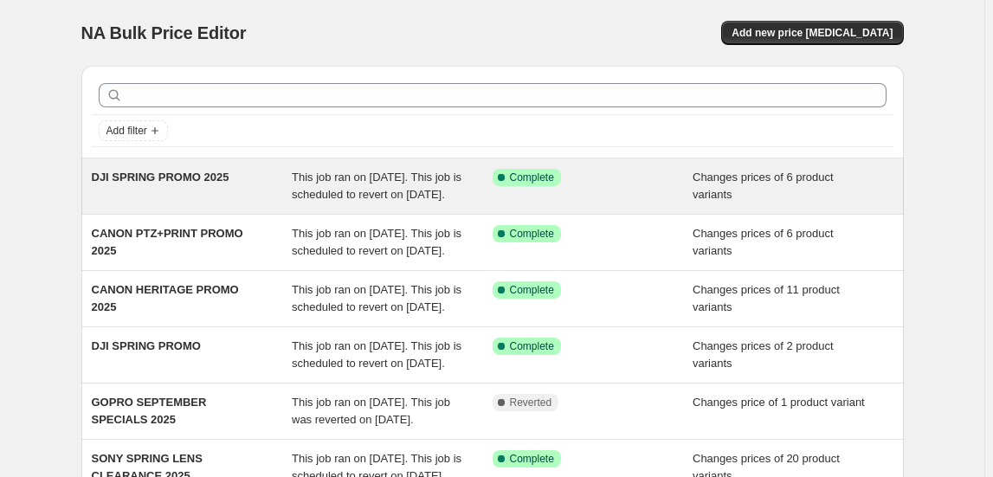
click at [362, 203] on div "This job ran on September 23, 2025. This job is scheduled to revert on October …" at bounding box center [392, 186] width 201 height 35
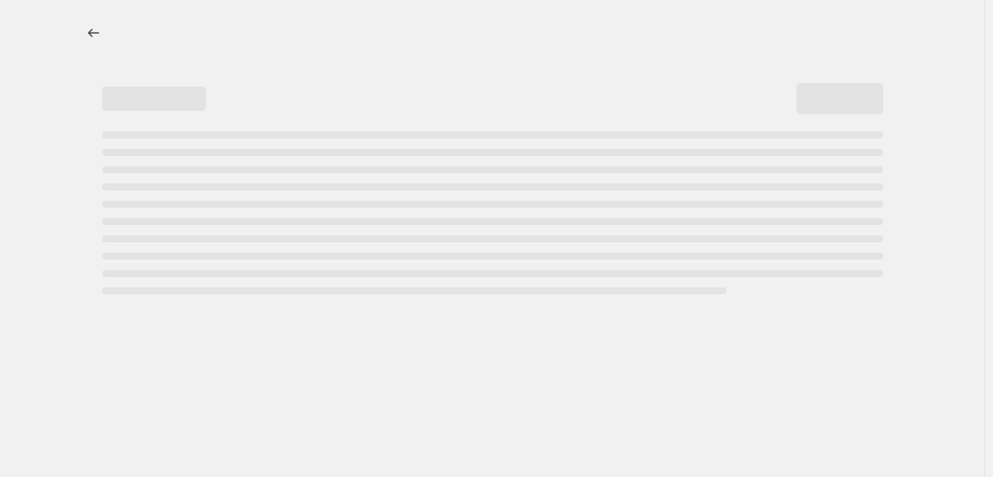
select select "collection"
